Goal: Book appointment/travel/reservation

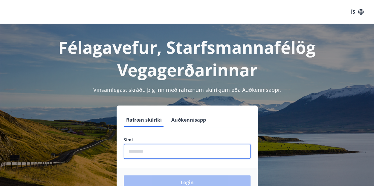
click at [157, 151] on input "phone" at bounding box center [187, 151] width 127 height 15
type input "********"
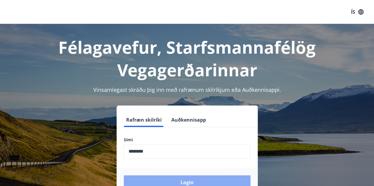
click at [197, 183] on button "Login" at bounding box center [187, 183] width 127 height 14
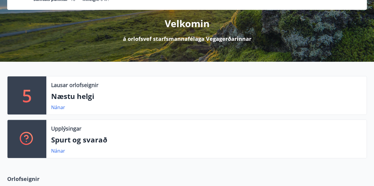
scroll to position [76, 0]
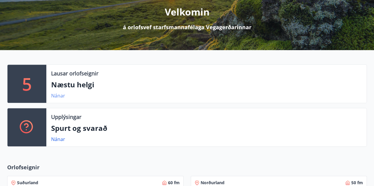
click at [59, 98] on link "Nánar" at bounding box center [58, 96] width 14 height 7
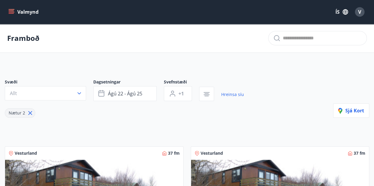
click at [7, 7] on div "Valmynd ÍS V" at bounding box center [187, 12] width 374 height 24
click at [58, 93] on button "Allt" at bounding box center [45, 93] width 81 height 14
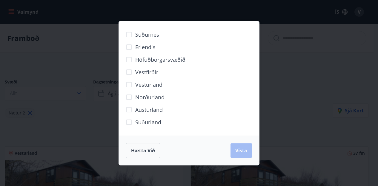
click at [90, 60] on div "Suðurnes Erlendis Höfuðborgarsvæðið [GEOGRAPHIC_DATA] [GEOGRAPHIC_DATA] [GEOGRA…" at bounding box center [189, 93] width 378 height 186
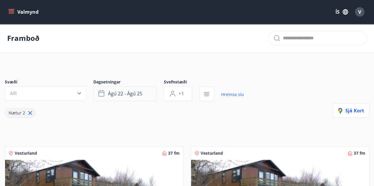
click at [145, 95] on button "ágú 22 - ágú 25" at bounding box center [124, 93] width 63 height 15
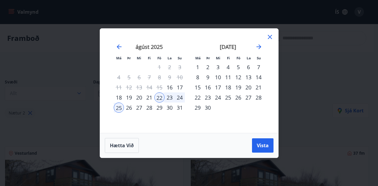
click at [272, 37] on icon at bounding box center [269, 36] width 7 height 7
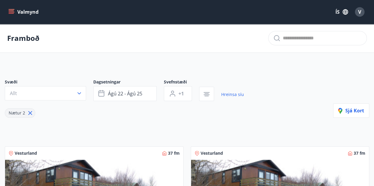
click at [13, 8] on button "Valmynd" at bounding box center [24, 12] width 34 height 11
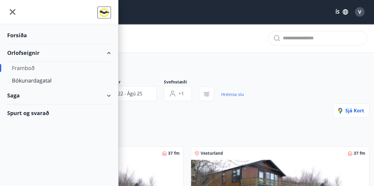
click at [27, 71] on div "Framboð" at bounding box center [59, 68] width 94 height 13
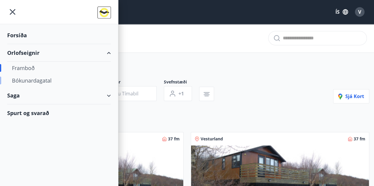
click at [30, 80] on div "Bókunardagatal" at bounding box center [59, 80] width 94 height 13
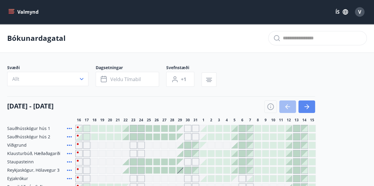
drag, startPoint x: 308, startPoint y: 100, endPoint x: 308, endPoint y: 104, distance: 4.5
click at [308, 102] on div "[DATE] - [DATE]" at bounding box center [161, 104] width 308 height 17
click at [308, 105] on icon "button" at bounding box center [306, 106] width 7 height 7
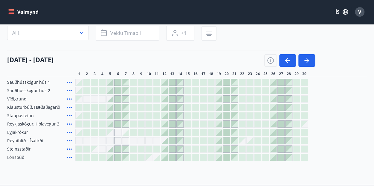
scroll to position [47, 0]
click at [309, 58] on icon "button" at bounding box center [306, 60] width 7 height 7
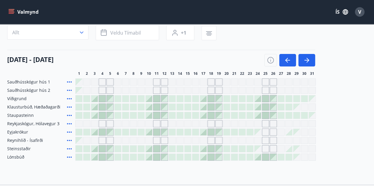
click at [69, 99] on icon at bounding box center [69, 98] width 5 height 1
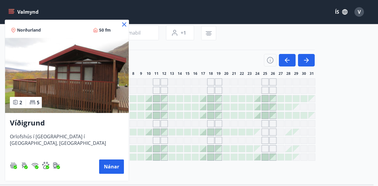
click at [124, 23] on icon at bounding box center [124, 24] width 7 height 7
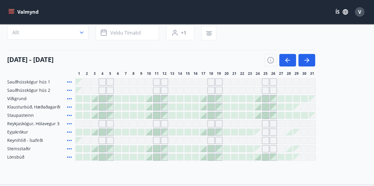
click at [94, 130] on div at bounding box center [94, 132] width 7 height 7
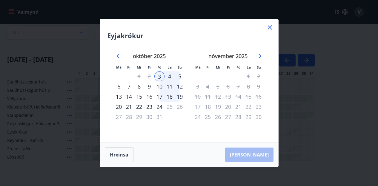
click at [179, 74] on div "5" at bounding box center [180, 76] width 10 height 10
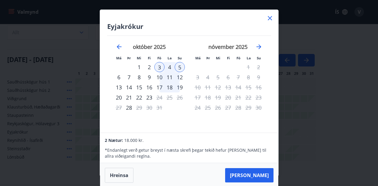
click at [272, 17] on icon at bounding box center [269, 18] width 7 height 7
